Goal: Task Accomplishment & Management: Manage account settings

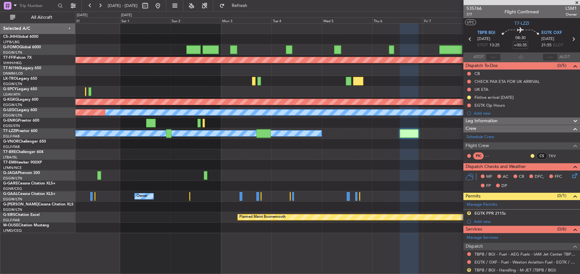
click at [380, 135] on div "Planned Maint Geneva (Cointrin) Planned Maint [GEOGRAPHIC_DATA] ([PERSON_NAME] …" at bounding box center [327, 127] width 504 height 209
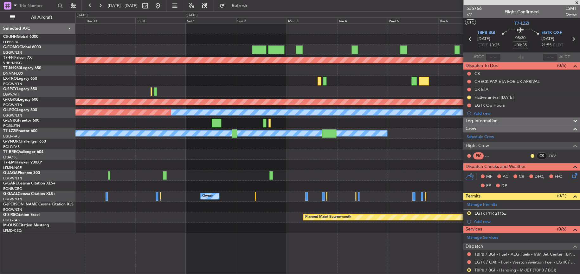
click at [399, 149] on div at bounding box center [327, 154] width 504 height 10
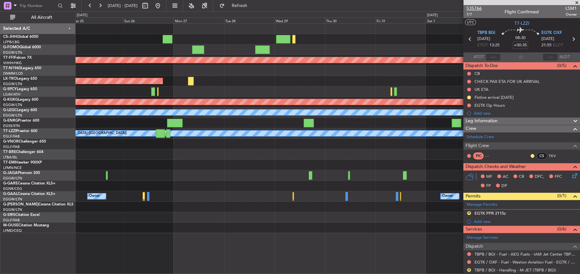
click at [478, 6] on span "535766" at bounding box center [474, 8] width 15 height 7
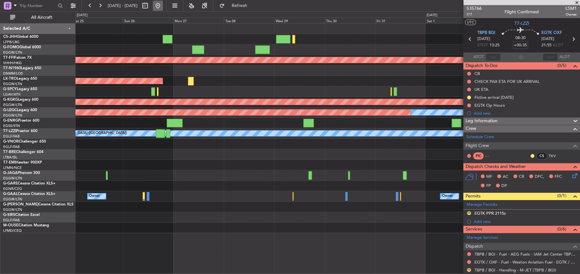
click at [163, 8] on button at bounding box center [158, 6] width 10 height 10
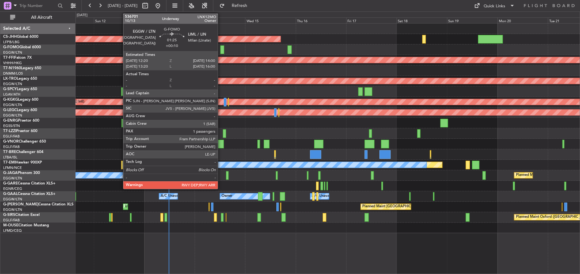
click at [221, 50] on div at bounding box center [222, 49] width 4 height 9
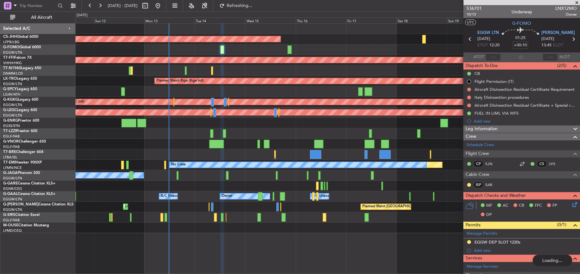
click at [240, 48] on div at bounding box center [327, 49] width 504 height 10
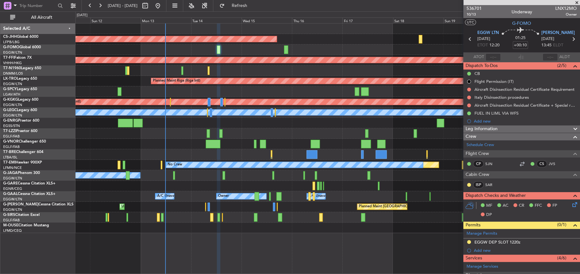
click at [318, 44] on div at bounding box center [327, 49] width 504 height 10
click at [312, 36] on div "Planned Maint [GEOGRAPHIC_DATA] ([GEOGRAPHIC_DATA])" at bounding box center [327, 39] width 504 height 10
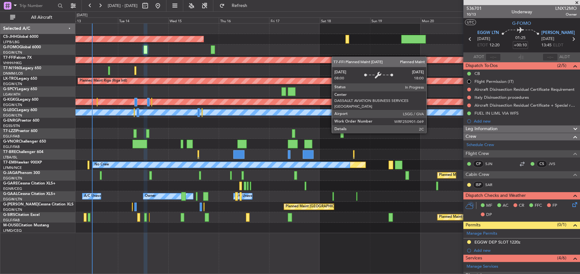
click at [81, 85] on div "Planned Maint [GEOGRAPHIC_DATA] ([GEOGRAPHIC_DATA]) Planned Maint Geneva ([GEOG…" at bounding box center [327, 127] width 504 height 209
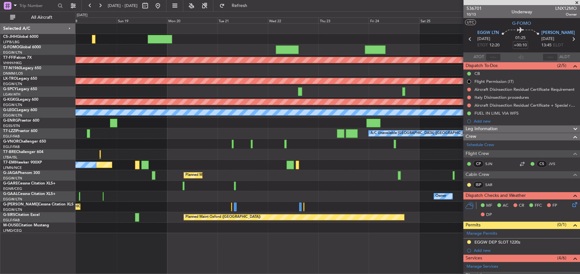
click at [74, 116] on div "Planned Maint [GEOGRAPHIC_DATA] ([GEOGRAPHIC_DATA]) Planned Maint Geneva ([GEOG…" at bounding box center [290, 142] width 580 height 262
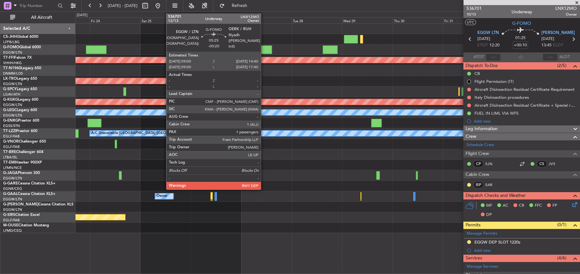
click at [264, 48] on div at bounding box center [266, 49] width 12 height 9
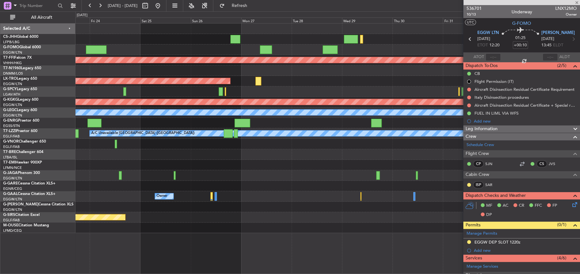
type input "-00:20"
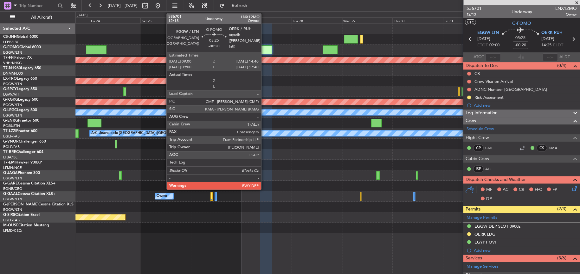
click at [264, 50] on div at bounding box center [266, 49] width 12 height 9
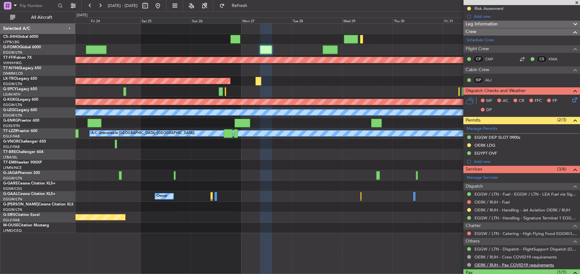
scroll to position [115, 0]
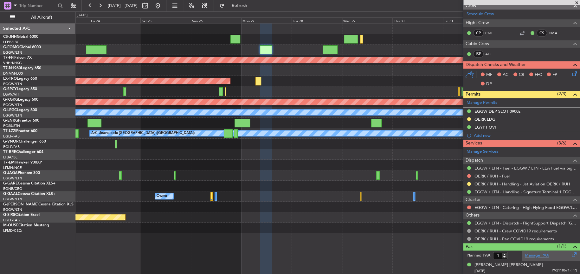
click at [537, 254] on link "Manage PAX" at bounding box center [537, 255] width 24 height 6
click at [286, 266] on div "Planned Maint Geneva (Cointrin) Planned Maint [GEOGRAPHIC_DATA] (Riga Intl) Pla…" at bounding box center [327, 148] width 505 height 250
click at [270, 208] on div at bounding box center [327, 206] width 504 height 10
click at [266, 164] on div at bounding box center [327, 164] width 504 height 10
click at [280, 214] on div "Planned Maint Oxford ([GEOGRAPHIC_DATA]) Planned Maint [GEOGRAPHIC_DATA] Planne…" at bounding box center [327, 217] width 504 height 10
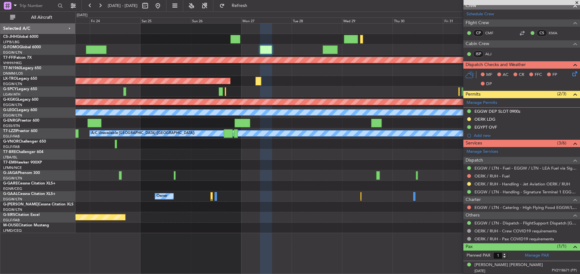
click at [280, 189] on div at bounding box center [327, 185] width 504 height 10
click at [231, 161] on div at bounding box center [327, 164] width 504 height 10
click at [218, 167] on div at bounding box center [327, 164] width 504 height 10
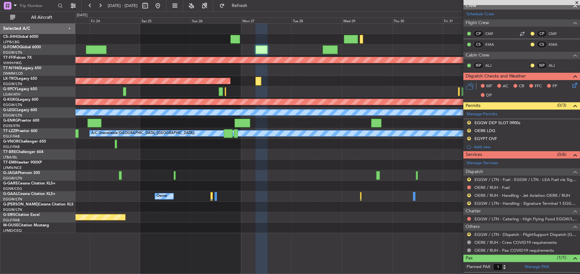
click at [312, 92] on div at bounding box center [327, 91] width 504 height 10
click at [293, 153] on div at bounding box center [327, 154] width 504 height 10
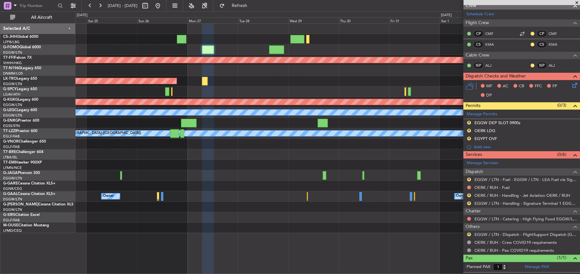
click at [127, 157] on div at bounding box center [327, 154] width 504 height 10
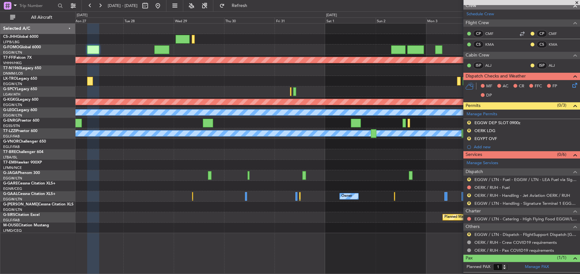
click at [425, 187] on div "Planned Maint Geneva (Cointrin) Planned Maint [GEOGRAPHIC_DATA] (Riga Intl) Pla…" at bounding box center [327, 127] width 504 height 209
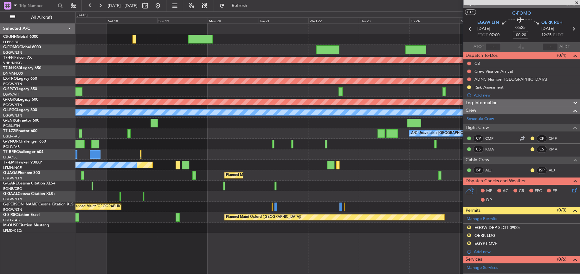
scroll to position [0, 0]
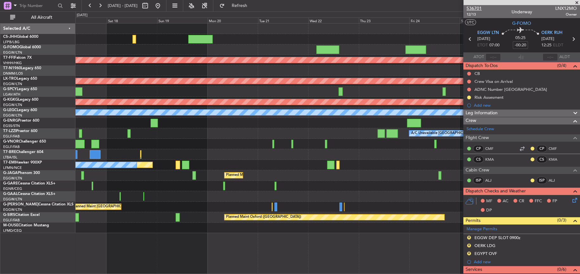
click at [476, 7] on span "536701" at bounding box center [474, 8] width 15 height 7
click at [228, 134] on div "A/C Unavailable [GEOGRAPHIC_DATA] ([GEOGRAPHIC_DATA])" at bounding box center [327, 133] width 504 height 10
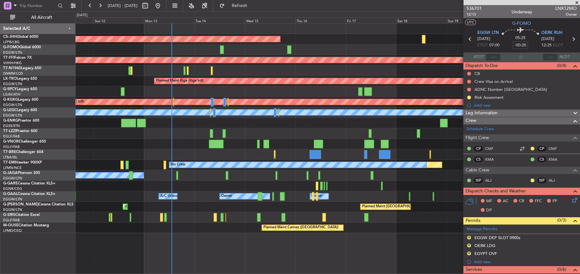
click at [482, 161] on fb-app "[DATE] - [DATE] Refresh Quick Links All Aircraft Planned Maint [GEOGRAPHIC_DATA…" at bounding box center [290, 139] width 580 height 269
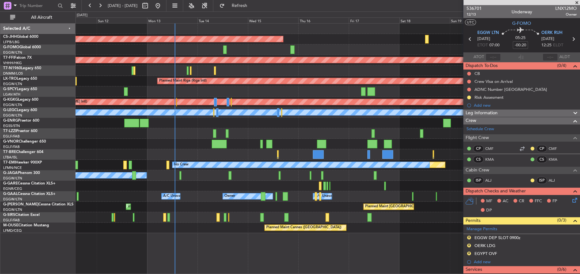
click at [149, 233] on div "Planned Maint [GEOGRAPHIC_DATA] ([GEOGRAPHIC_DATA]) Planned Maint Geneva ([GEOG…" at bounding box center [327, 148] width 505 height 250
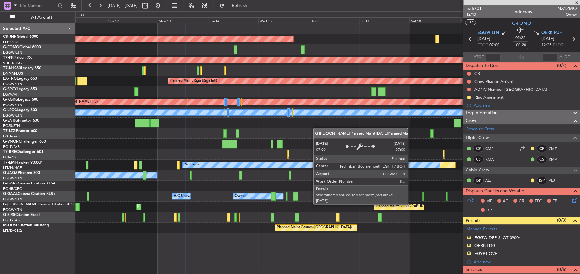
click at [381, 204] on div "Planned Maint [GEOGRAPHIC_DATA] ([GEOGRAPHIC_DATA])" at bounding box center [426, 207] width 100 height 10
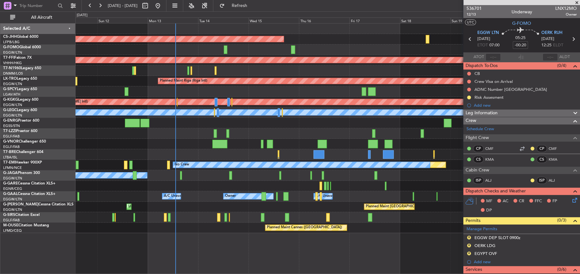
click at [145, 261] on div "Planned Maint [GEOGRAPHIC_DATA] ([GEOGRAPHIC_DATA]) Planned Maint Geneva ([GEOG…" at bounding box center [327, 148] width 505 height 250
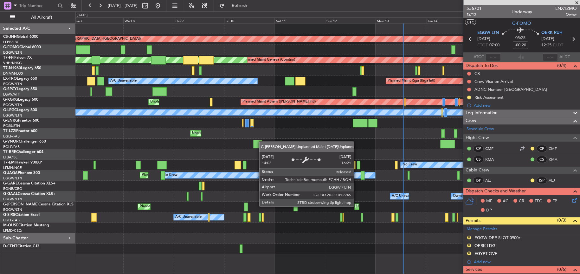
click at [357, 206] on div "Unplanned Maint [GEOGRAPHIC_DATA] ([GEOGRAPHIC_DATA])" at bounding box center [408, 207] width 104 height 10
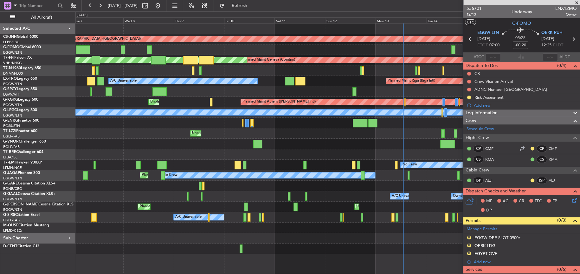
click at [186, 219] on div "A/C Unavailable Planned Maint [GEOGRAPHIC_DATA] ([GEOGRAPHIC_DATA])" at bounding box center [327, 217] width 504 height 10
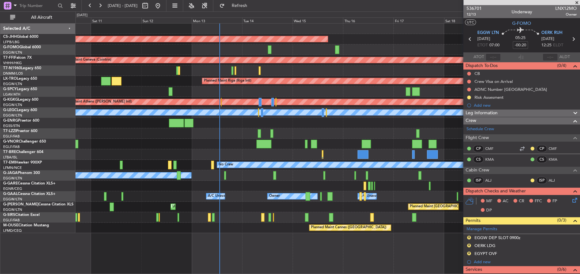
click at [274, 230] on div "Planned Maint [GEOGRAPHIC_DATA] ([GEOGRAPHIC_DATA]) Planned Maint Geneva ([GEOG…" at bounding box center [327, 127] width 504 height 209
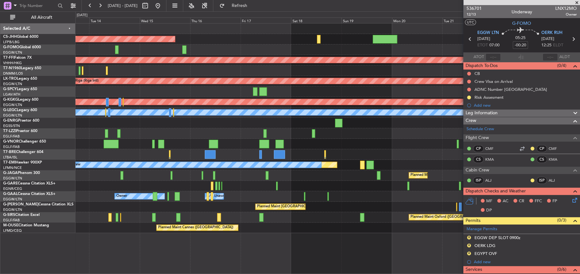
click at [303, 235] on div "Planned Maint [GEOGRAPHIC_DATA] ([GEOGRAPHIC_DATA]) Planned Maint Geneva ([GEOG…" at bounding box center [327, 148] width 504 height 250
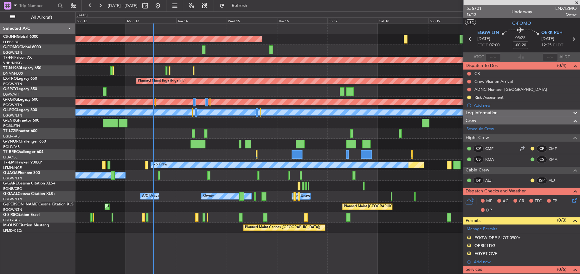
click at [447, 229] on div "Planned Maint Cannes ([GEOGRAPHIC_DATA])" at bounding box center [327, 227] width 504 height 10
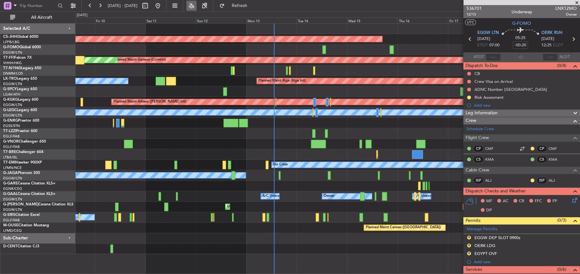
click at [196, 2] on button at bounding box center [191, 6] width 10 height 10
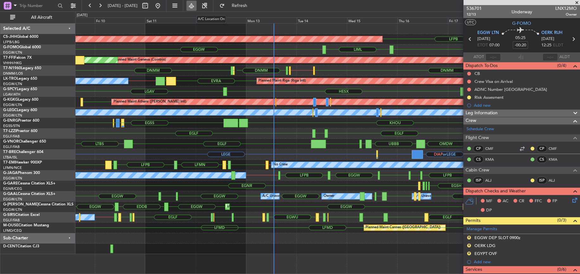
click at [196, 2] on button at bounding box center [191, 6] width 10 height 10
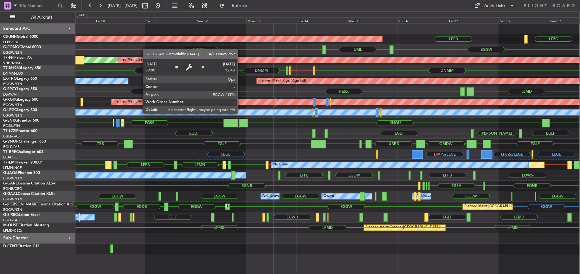
type input "0"
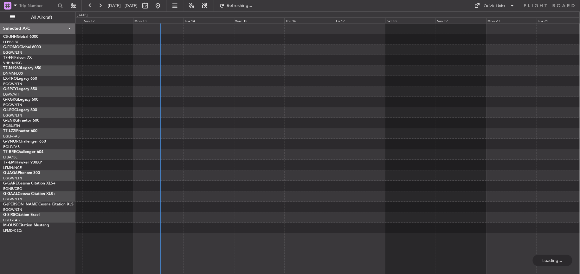
click at [177, 245] on div at bounding box center [327, 148] width 504 height 250
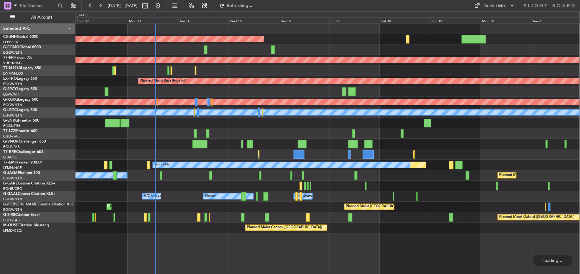
click at [216, 242] on div "Planned Maint [GEOGRAPHIC_DATA] ([GEOGRAPHIC_DATA]) Planned Maint Geneva ([GEOG…" at bounding box center [327, 148] width 504 height 250
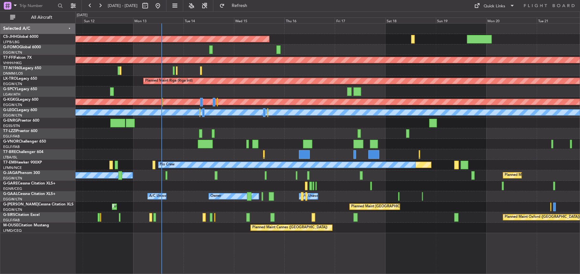
click at [252, 123] on div at bounding box center [327, 123] width 504 height 10
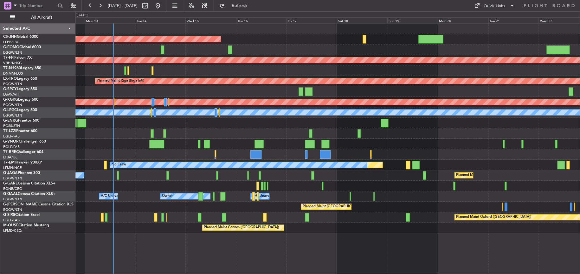
click at [289, 46] on div at bounding box center [327, 49] width 504 height 10
click at [229, 128] on div "A/C Unavailable [GEOGRAPHIC_DATA] ([GEOGRAPHIC_DATA])" at bounding box center [327, 133] width 504 height 10
click at [294, 231] on div "Planned Maint Cannes ([GEOGRAPHIC_DATA])" at bounding box center [327, 227] width 504 height 10
click at [222, 133] on div "A/C Unavailable [GEOGRAPHIC_DATA] ([GEOGRAPHIC_DATA])" at bounding box center [327, 133] width 504 height 10
click at [424, 139] on div at bounding box center [327, 143] width 504 height 10
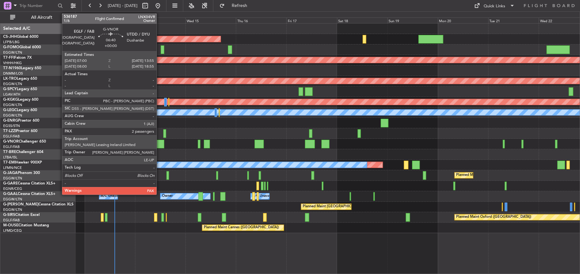
click at [159, 140] on div at bounding box center [156, 143] width 15 height 9
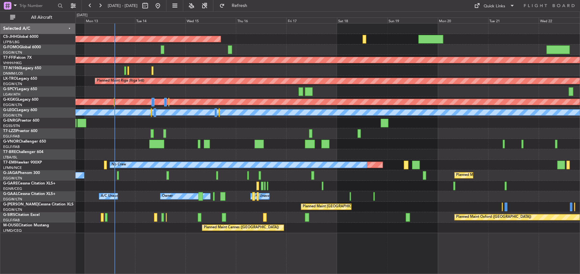
click at [164, 175] on div "No Crew Planned Maint [GEOGRAPHIC_DATA] ([GEOGRAPHIC_DATA])" at bounding box center [327, 175] width 504 height 10
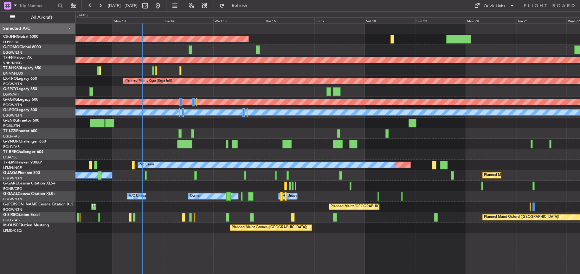
click at [169, 158] on div "Planned Maint [GEOGRAPHIC_DATA] ([GEOGRAPHIC_DATA]) Planned Maint Geneva ([GEOG…" at bounding box center [327, 127] width 504 height 209
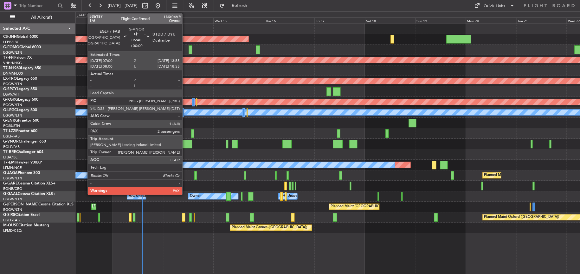
click at [185, 144] on div at bounding box center [184, 143] width 15 height 9
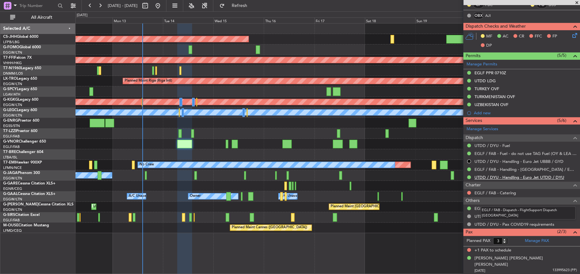
scroll to position [120, 0]
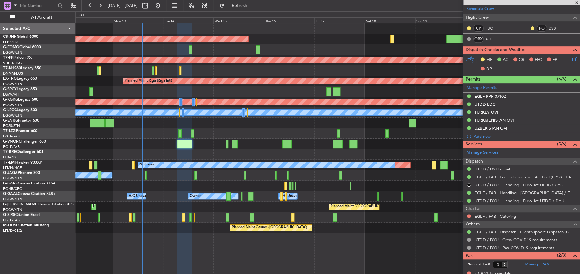
click at [249, 127] on div at bounding box center [327, 123] width 504 height 10
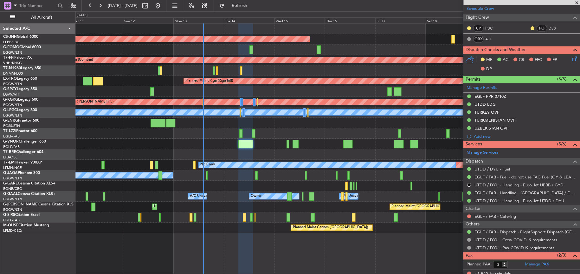
click at [299, 125] on div "Planned Maint [GEOGRAPHIC_DATA] ([GEOGRAPHIC_DATA]) Planned Maint Geneva ([GEOG…" at bounding box center [327, 127] width 504 height 209
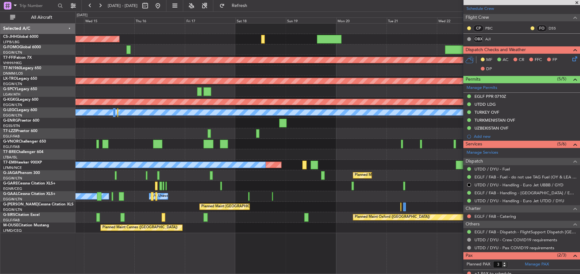
click at [140, 145] on div "Planned Maint [GEOGRAPHIC_DATA] ([GEOGRAPHIC_DATA]) Planned Maint Geneva ([GEOG…" at bounding box center [327, 127] width 504 height 209
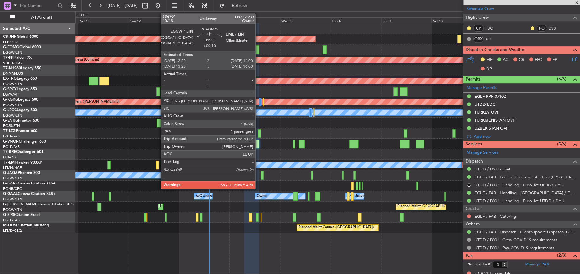
click at [258, 50] on div at bounding box center [257, 49] width 4 height 9
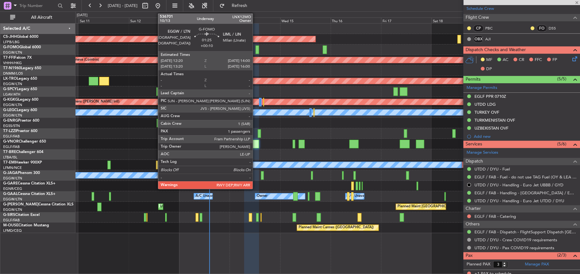
type input "+00:10"
type input "1"
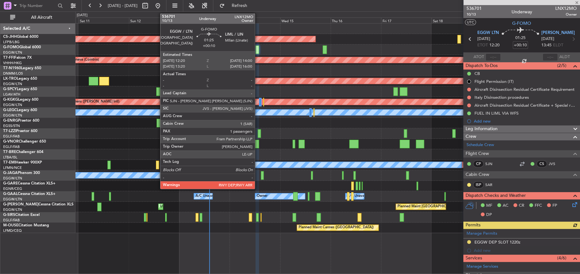
click at [258, 51] on div at bounding box center [257, 49] width 4 height 9
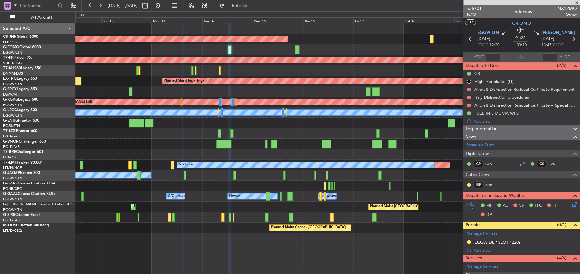
click at [249, 47] on div at bounding box center [327, 49] width 504 height 10
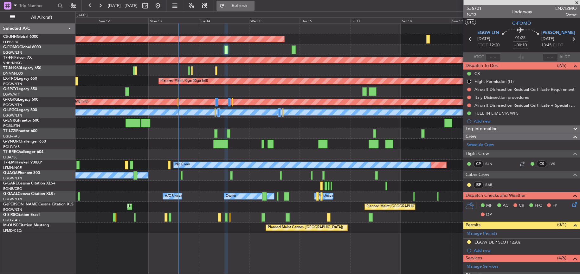
click at [253, 6] on span "Refresh" at bounding box center [239, 5] width 27 height 4
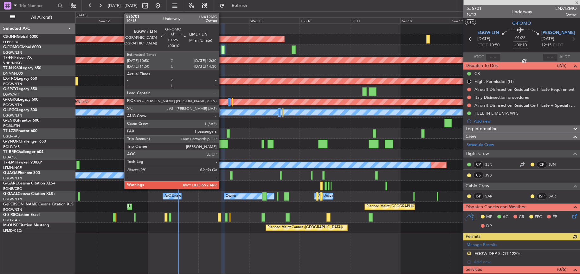
click at [222, 52] on div at bounding box center [223, 49] width 4 height 9
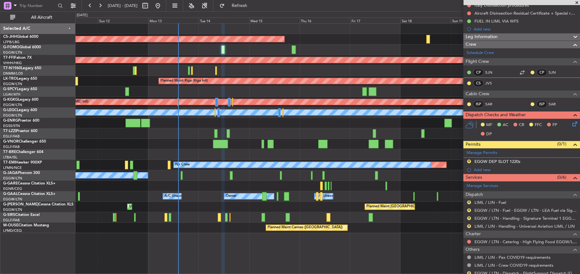
scroll to position [126, 0]
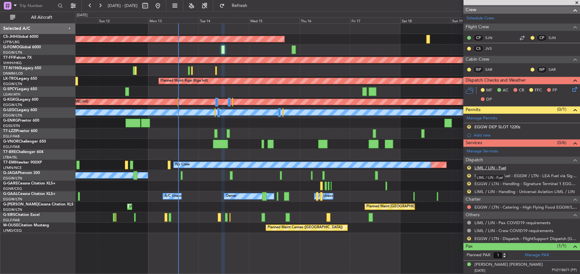
click at [485, 168] on link "LIML / LIN - Fuel" at bounding box center [490, 167] width 32 height 5
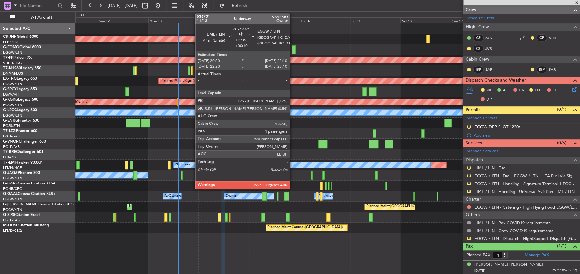
click at [292, 49] on div at bounding box center [294, 49] width 4 height 9
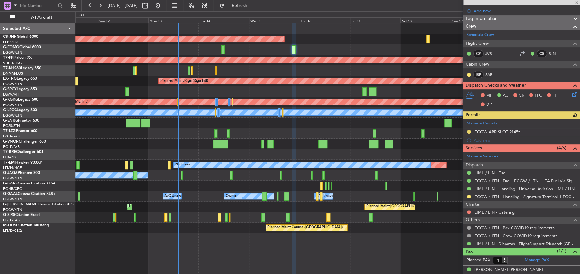
scroll to position [95, 0]
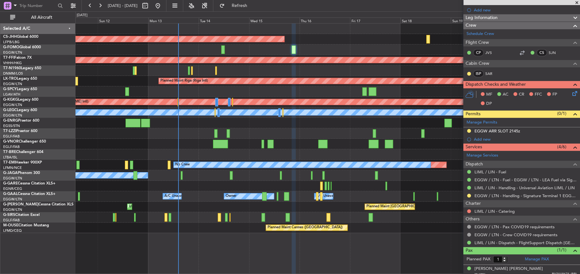
click at [225, 47] on div at bounding box center [327, 49] width 504 height 10
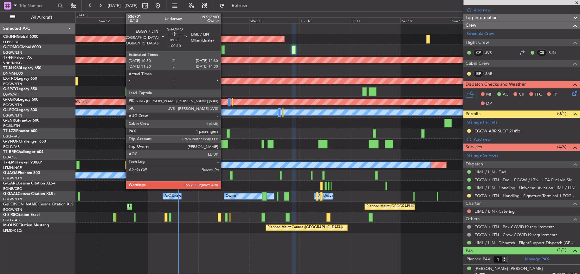
click at [223, 49] on div at bounding box center [223, 49] width 4 height 9
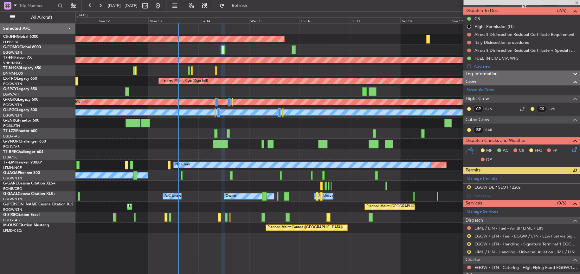
scroll to position [115, 0]
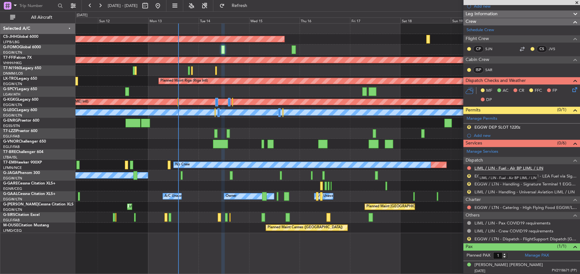
click at [488, 169] on link "LIML / LIN - Fuel - Air BP LIML / LIN" at bounding box center [508, 167] width 69 height 5
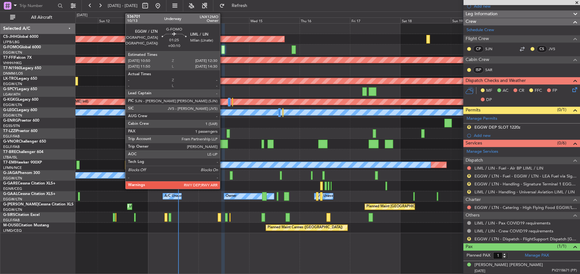
click at [222, 49] on div at bounding box center [223, 49] width 4 height 9
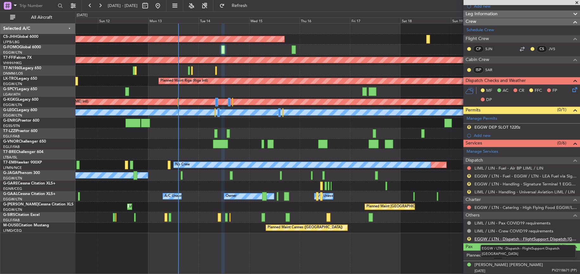
click at [490, 236] on link "EGGW / LTN - Dispatch - FlightSupport Dispatch [GEOGRAPHIC_DATA]" at bounding box center [525, 238] width 102 height 5
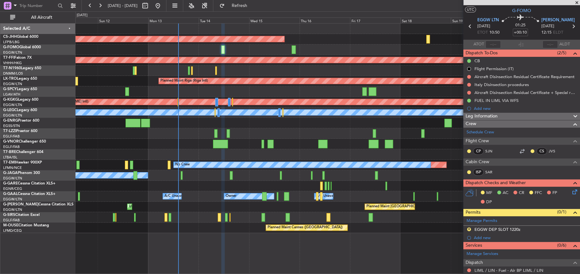
scroll to position [0, 0]
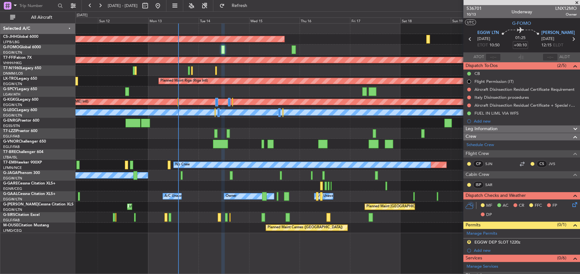
click at [172, 126] on div at bounding box center [327, 123] width 504 height 10
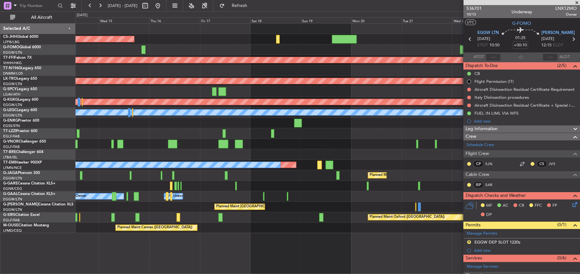
click at [216, 126] on div "Planned Maint [GEOGRAPHIC_DATA] ([GEOGRAPHIC_DATA]) Planned Maint Geneva ([GEOG…" at bounding box center [327, 127] width 504 height 209
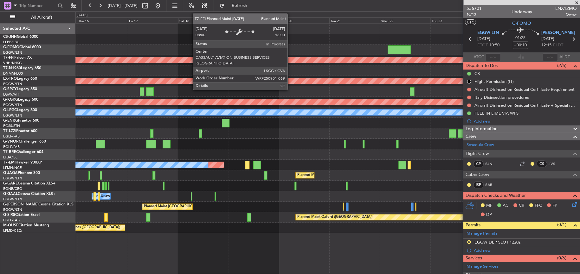
click at [221, 54] on div "Planned Maint Paris (Le Bourget) Planned Maint Geneva (Cointrin) Planned Maint …" at bounding box center [327, 127] width 504 height 209
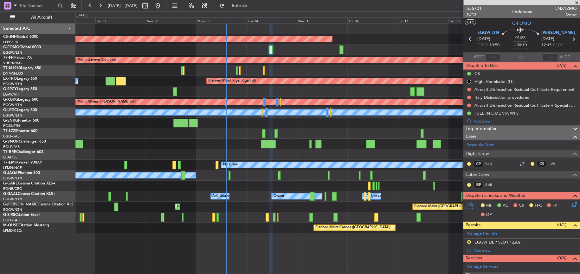
click at [545, 22] on fb-app "17 Oct 2025 - 27 Oct 2025 Refresh Quick Links All Aircraft Planned Maint Paris …" at bounding box center [290, 139] width 580 height 269
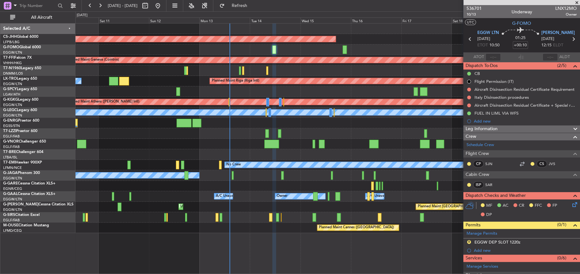
click at [128, 70] on div "Planned Maint Paris (Le Bourget) Planned Maint Geneva (Cointrin) MEL Geneva (Co…" at bounding box center [327, 127] width 504 height 209
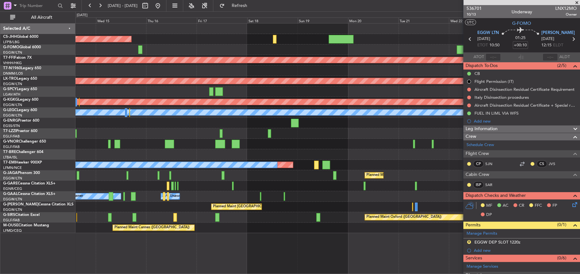
click at [171, 82] on div "Planned Maint Paris (Le Bourget) Planned Maint Geneva (Cointrin) Planned Maint …" at bounding box center [327, 127] width 504 height 209
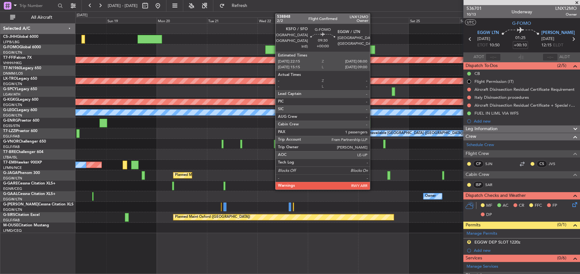
click at [134, 80] on div "Planned Maint Geneva (Cointrin) Planned Maint Riga (Riga Intl) Planned Maint At…" at bounding box center [327, 127] width 504 height 209
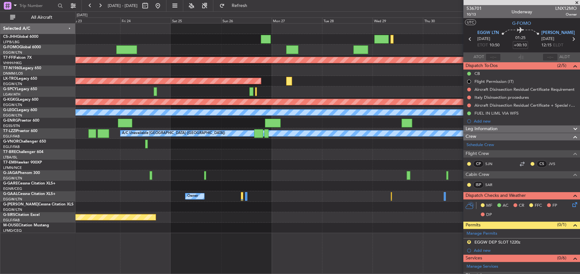
click at [238, 67] on div "Planned Maint Geneva (Cointrin) Planned Maint Riga (Riga Intl) Planned Maint At…" at bounding box center [327, 127] width 504 height 209
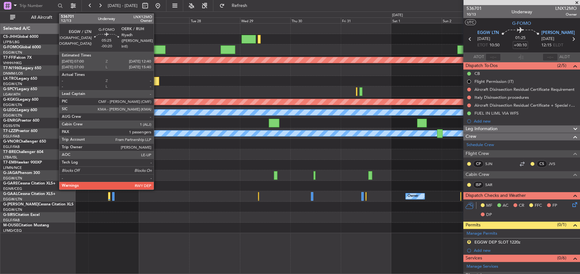
click at [157, 49] on div at bounding box center [159, 49] width 12 height 9
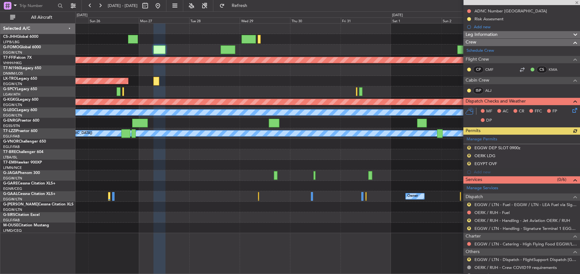
scroll to position [115, 0]
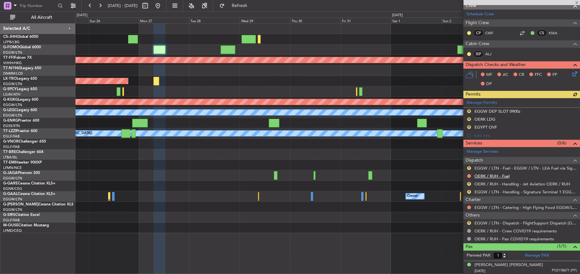
click at [488, 176] on link "OERK / RUH - Fuel" at bounding box center [491, 175] width 35 height 5
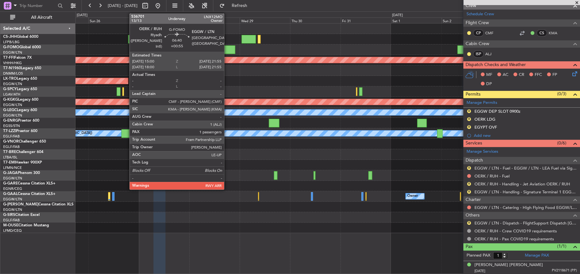
click at [227, 49] on div at bounding box center [228, 49] width 15 height 9
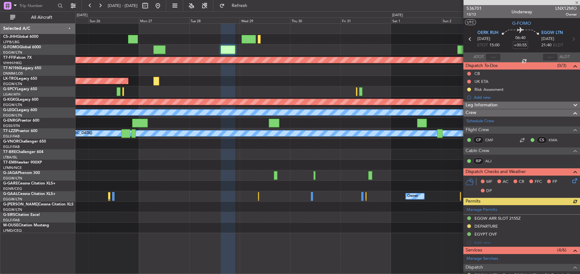
scroll to position [107, 0]
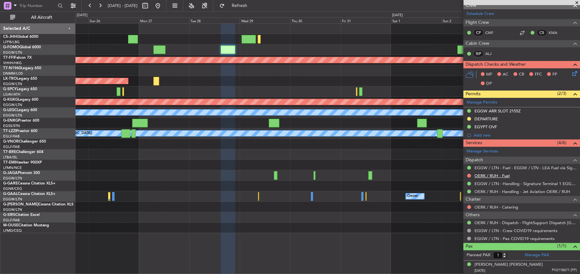
click at [483, 175] on link "OERK / RUH - Fuel" at bounding box center [491, 175] width 35 height 5
click at [254, 3] on button "Refresh" at bounding box center [235, 6] width 38 height 10
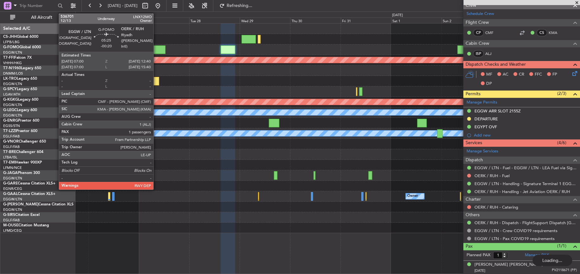
click at [156, 51] on div at bounding box center [159, 49] width 12 height 9
type input "-00:20"
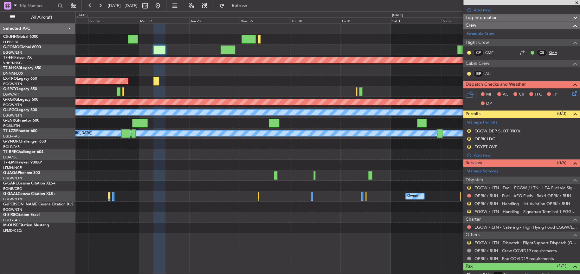
scroll to position [115, 0]
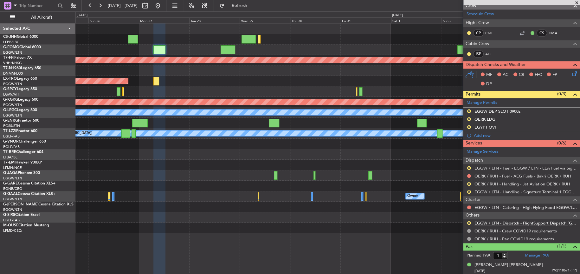
click at [505, 221] on link "EGGW / LTN - Dispatch - FlightSupport Dispatch [GEOGRAPHIC_DATA]" at bounding box center [525, 222] width 102 height 5
click at [241, 2] on button "Refresh" at bounding box center [235, 6] width 38 height 10
click at [183, 156] on div at bounding box center [327, 154] width 504 height 10
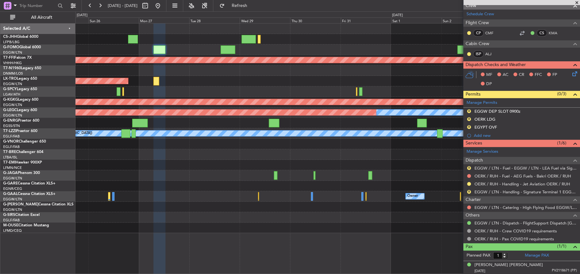
click at [189, 80] on div "Planned Maint Riga (Riga Intl)" at bounding box center [327, 81] width 504 height 10
click at [238, 179] on div at bounding box center [327, 175] width 504 height 10
click at [177, 198] on div "Owner Owner" at bounding box center [327, 196] width 504 height 10
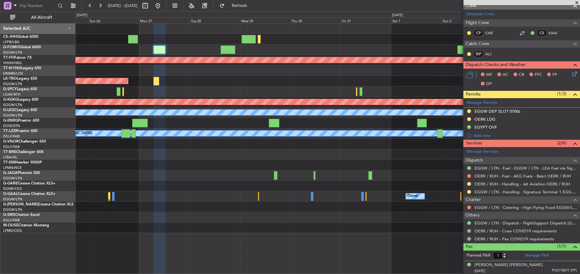
click at [240, 72] on div at bounding box center [327, 70] width 504 height 10
click at [301, 49] on div at bounding box center [327, 49] width 504 height 10
click at [185, 76] on div "Planned Maint Riga (Riga Intl)" at bounding box center [327, 81] width 504 height 10
click at [187, 49] on div at bounding box center [327, 49] width 504 height 10
click at [186, 46] on div at bounding box center [327, 49] width 504 height 10
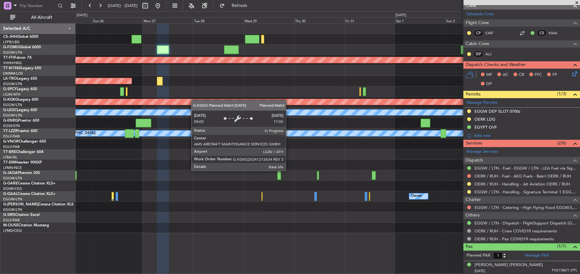
click at [194, 104] on div "Planned Maint Geneva (Cointrin) Planned Maint Riga (Riga Intl) Planned Maint At…" at bounding box center [327, 127] width 504 height 209
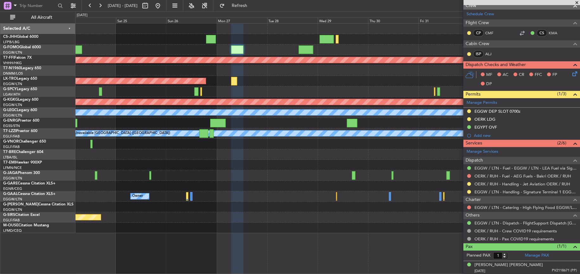
click at [267, 90] on div at bounding box center [327, 91] width 504 height 10
click at [163, 8] on button at bounding box center [158, 6] width 10 height 10
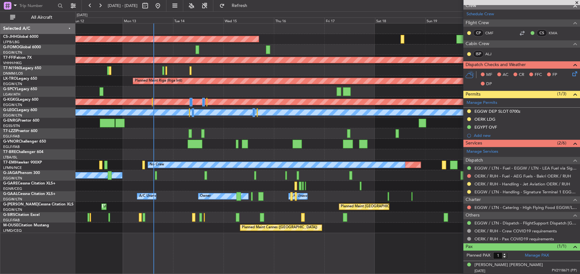
click at [233, 174] on div "No Crew Planned Maint [GEOGRAPHIC_DATA] ([GEOGRAPHIC_DATA])" at bounding box center [327, 175] width 504 height 10
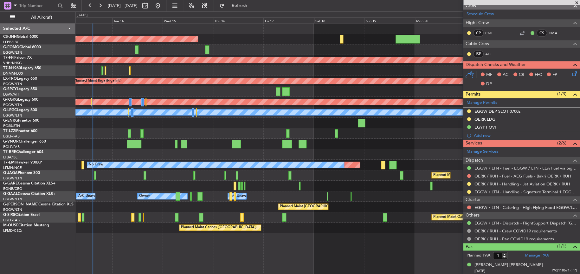
click at [254, 125] on div at bounding box center [327, 123] width 504 height 10
click at [193, 241] on div "Planned Maint Paris (Le Bourget) Planned Maint Geneva (Cointrin) Planned Maint …" at bounding box center [327, 148] width 504 height 250
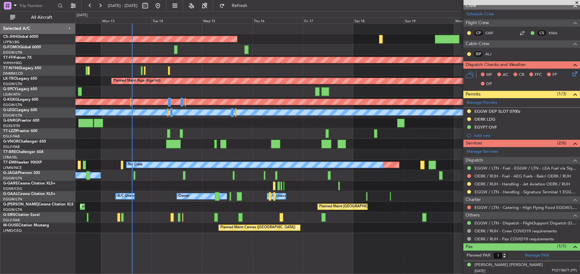
click at [323, 245] on div "Planned Maint Paris (Le Bourget) Planned Maint Geneva (Cointrin) MEL Geneva (Co…" at bounding box center [327, 148] width 504 height 250
click at [331, 234] on div "Planned Maint Paris (Le Bourget) Planned Maint Geneva (Cointrin) MEL Geneva (Co…" at bounding box center [327, 148] width 504 height 250
